Goal: Task Accomplishment & Management: Complete application form

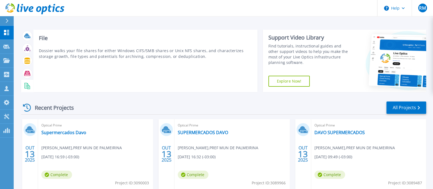
scroll to position [34, 0]
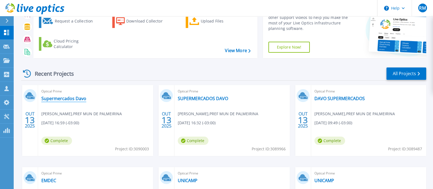
click at [61, 96] on link "Supermercados Davo" at bounding box center [63, 98] width 45 height 5
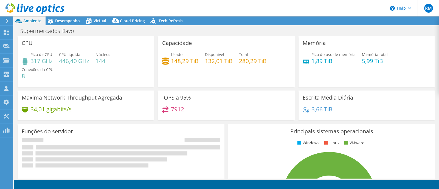
select select "USD"
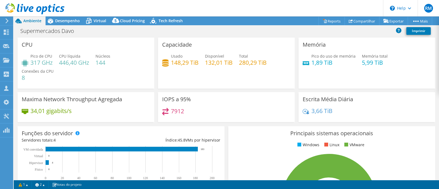
scroll to position [49, 0]
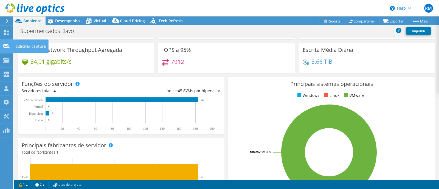
click at [24, 44] on div "Solicitar captura" at bounding box center [31, 46] width 36 height 14
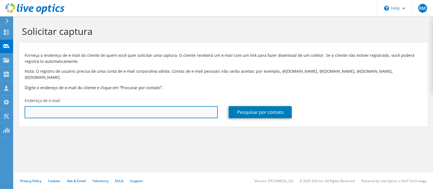
click at [78, 106] on input "text" at bounding box center [121, 112] width 193 height 12
paste input "Tiago Butkcowsky <t.santos@spotpromo.com.br>"
click at [75, 106] on input "Tiago Butkcowsky <t.santos@spotpromo.com.br>" at bounding box center [121, 112] width 193 height 12
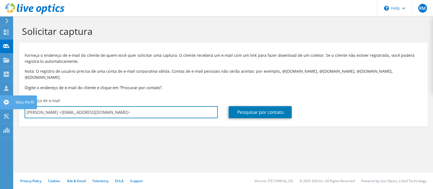
drag, startPoint x: 63, startPoint y: 106, endPoint x: 3, endPoint y: 105, distance: 60.6
click at [3, 105] on div "RM Membro da equipe Renato Mavalli mavalli@mwmicroware.com.br MWMicroware My Pr…" at bounding box center [216, 94] width 433 height 189
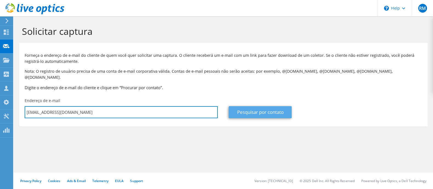
type input "t.santos@spotpromo.com.br"
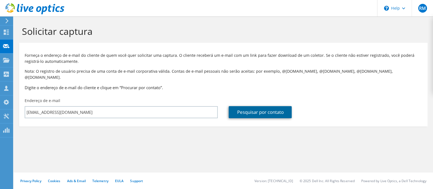
click at [257, 109] on link "Pesquisar por contato" at bounding box center [260, 112] width 63 height 12
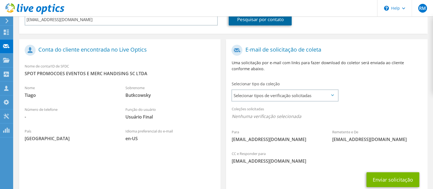
scroll to position [103, 0]
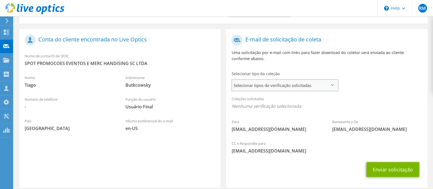
click at [303, 81] on span "Selecionar tipos de verificação solicitadas" at bounding box center [285, 85] width 106 height 11
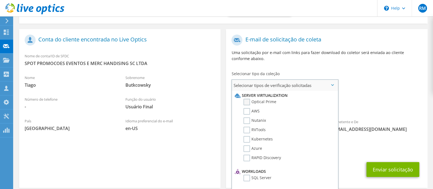
click at [249, 99] on label "Optical Prime" at bounding box center [260, 102] width 33 height 7
click at [0, 0] on input "Optical Prime" at bounding box center [0, 0] width 0 height 0
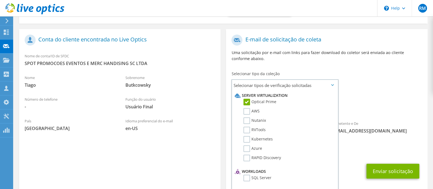
scroll to position [124, 0]
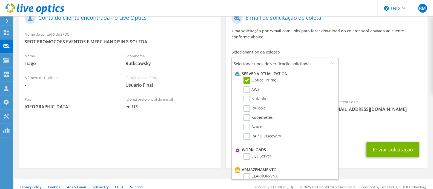
click at [391, 57] on div "Para t.santos@spotpromo.com.br Remetente e De liveoptics@liveoptics.com" at bounding box center [326, 63] width 201 height 107
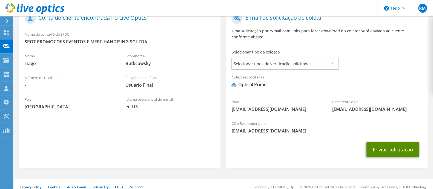
click at [388, 143] on button "Enviar solicitação" at bounding box center [393, 149] width 53 height 15
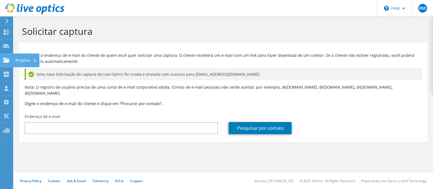
click at [19, 59] on div "Projetos" at bounding box center [26, 60] width 27 height 14
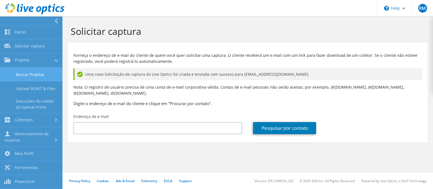
click at [30, 73] on link "Buscar Projetos" at bounding box center [31, 74] width 62 height 14
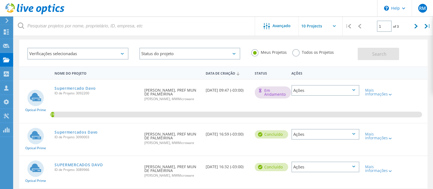
scroll to position [34, 0]
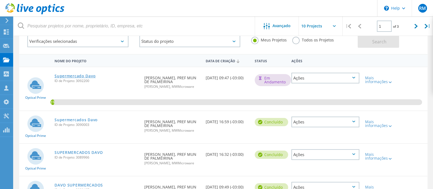
click at [72, 74] on link "Supermercado Davo" at bounding box center [75, 76] width 41 height 4
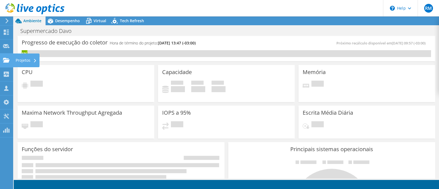
click at [24, 59] on div "Projetos" at bounding box center [26, 60] width 27 height 14
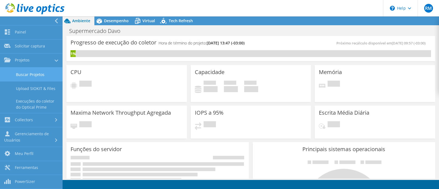
click at [34, 73] on link "Buscar Projetos" at bounding box center [31, 74] width 62 height 14
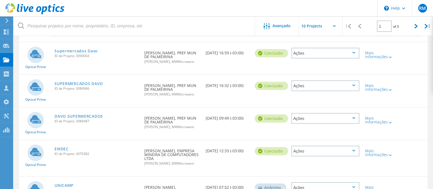
scroll to position [68, 0]
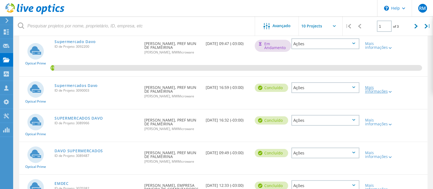
click at [371, 91] on div "Mais informações" at bounding box center [378, 90] width 27 height 8
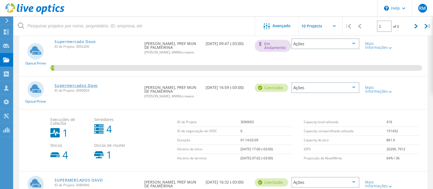
click at [72, 84] on link "Supermercados Davo" at bounding box center [76, 86] width 43 height 4
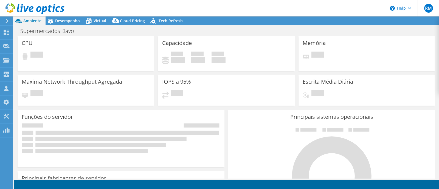
select select "USD"
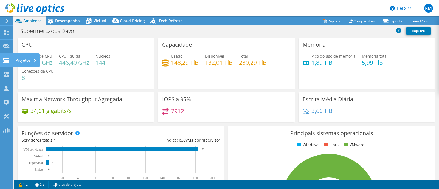
click at [22, 60] on div "Projetos" at bounding box center [26, 60] width 27 height 14
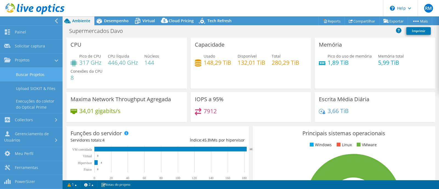
click at [27, 72] on link "Buscar Projetos" at bounding box center [31, 74] width 62 height 14
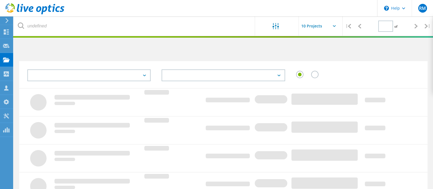
type input "1"
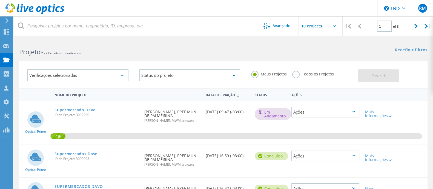
scroll to position [68, 0]
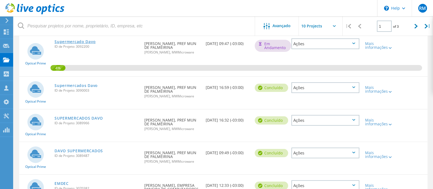
click at [69, 40] on link "Supermercado Davo" at bounding box center [75, 42] width 41 height 4
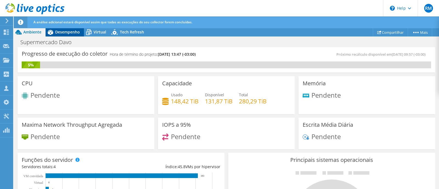
click at [60, 31] on span "Desempenho" at bounding box center [67, 31] width 25 height 5
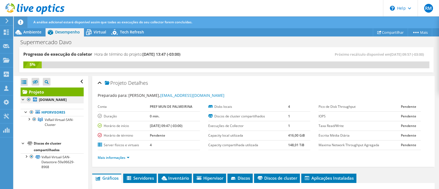
drag, startPoint x: 28, startPoint y: 123, endPoint x: 56, endPoint y: 107, distance: 32.0
click at [28, 121] on div at bounding box center [28, 118] width 5 height 5
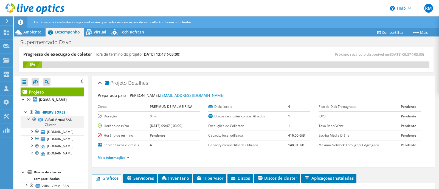
click at [27, 121] on div at bounding box center [28, 118] width 5 height 5
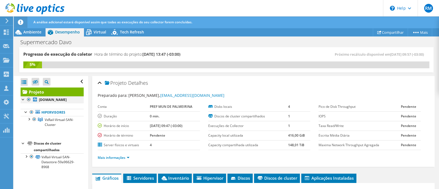
click at [22, 98] on div at bounding box center [23, 98] width 5 height 5
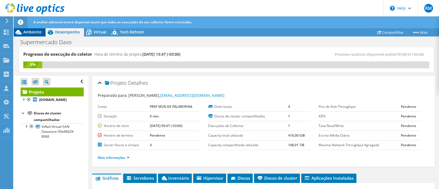
click at [31, 31] on span "Ambiente" at bounding box center [32, 31] width 18 height 5
